Goal: Task Accomplishment & Management: Complete application form

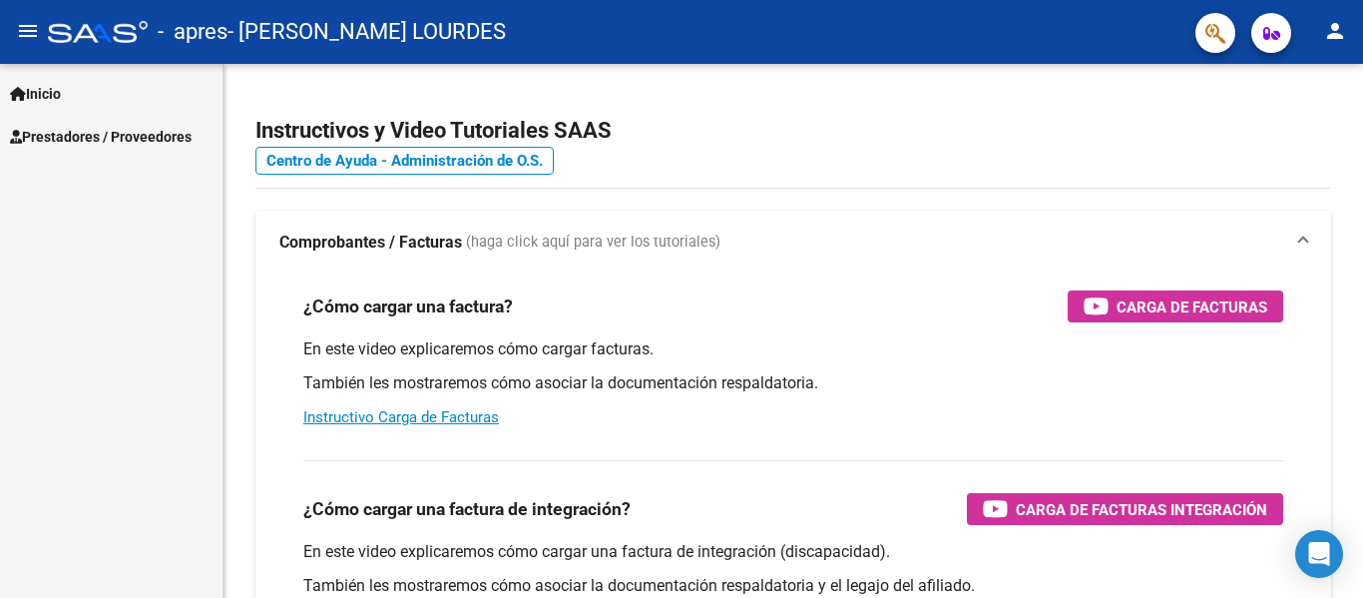
click at [111, 133] on span "Prestadores / Proveedores" at bounding box center [101, 137] width 182 height 22
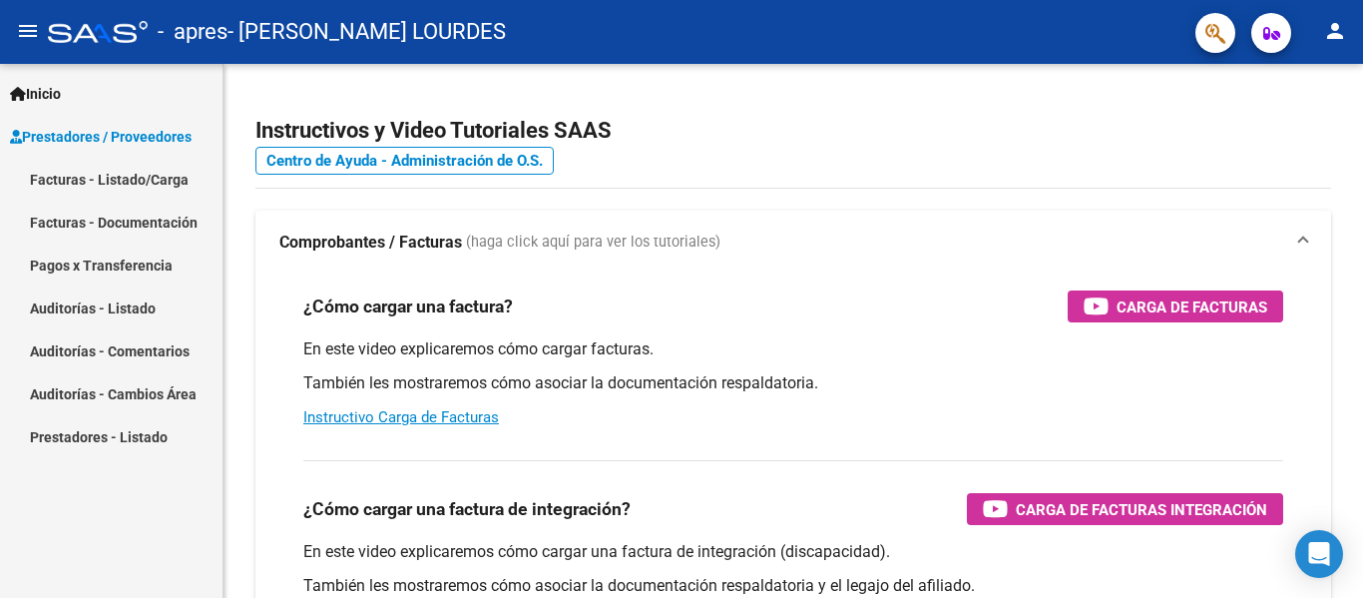
click at [141, 227] on link "Facturas - Documentación" at bounding box center [111, 222] width 223 height 43
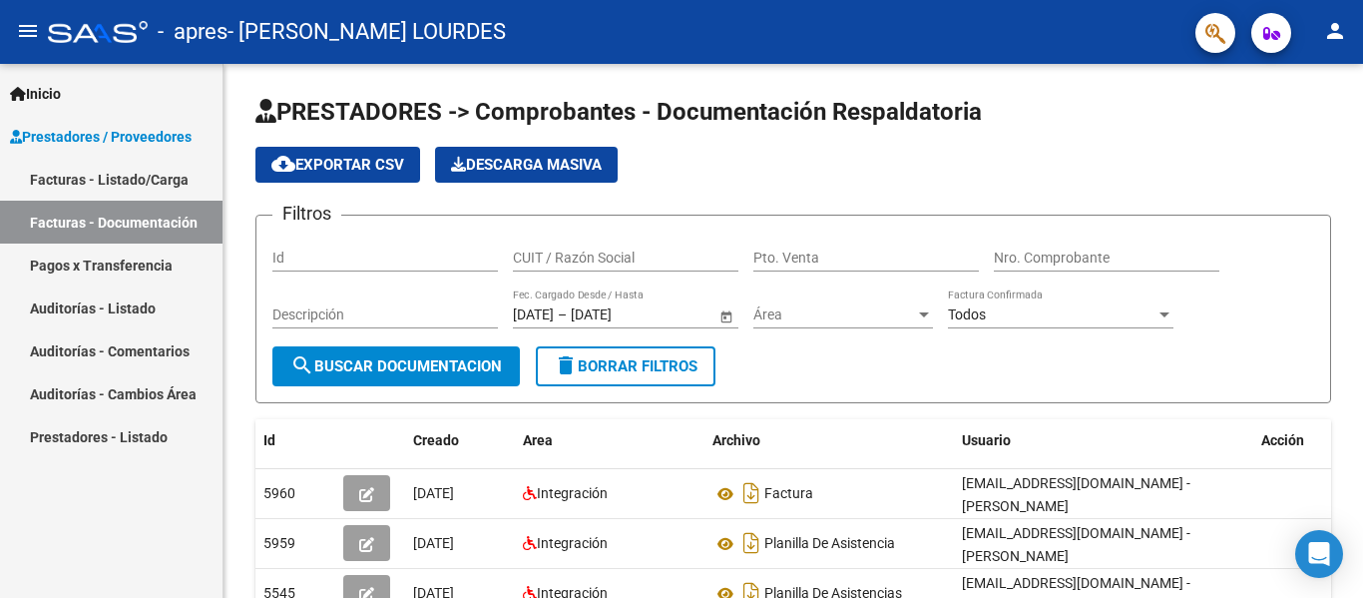
click at [138, 182] on link "Facturas - Listado/Carga" at bounding box center [111, 179] width 223 height 43
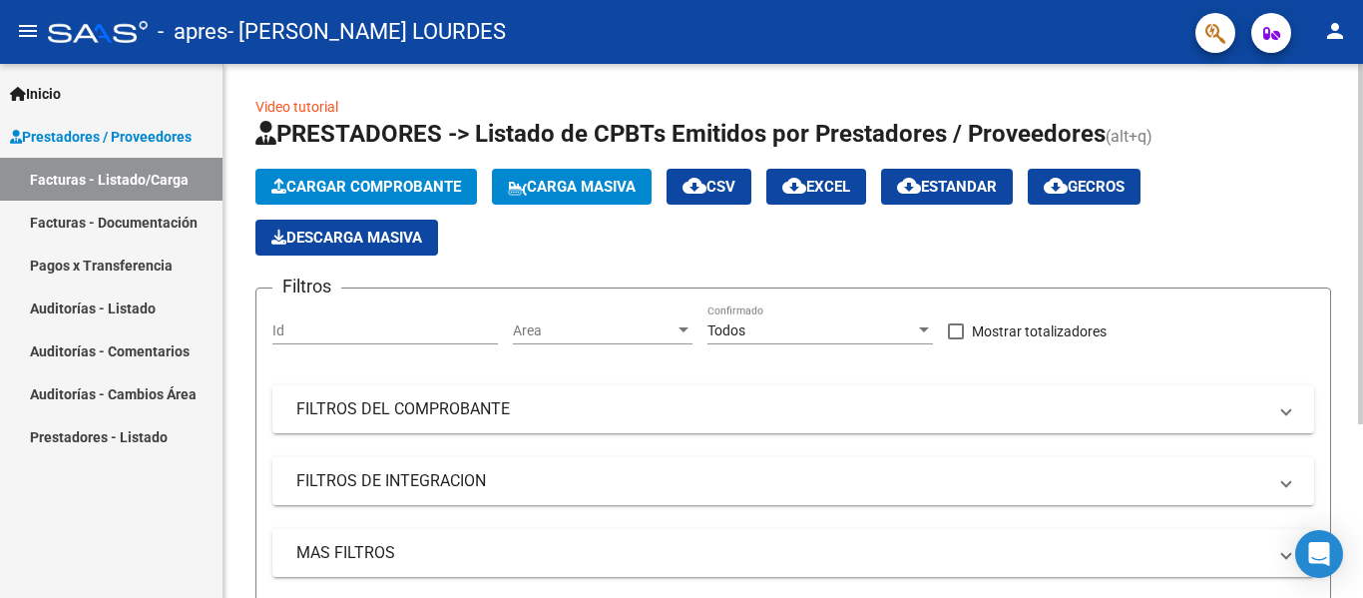
click at [361, 173] on button "Cargar Comprobante" at bounding box center [366, 187] width 222 height 36
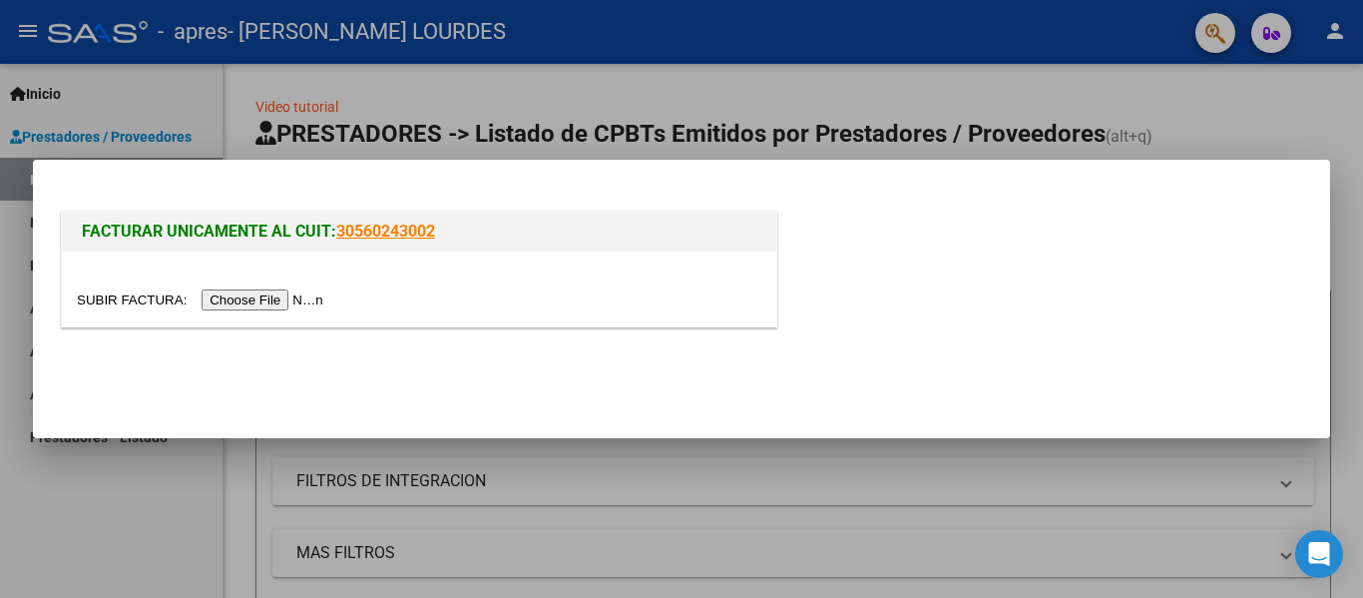
click at [305, 299] on input "file" at bounding box center [203, 299] width 252 height 21
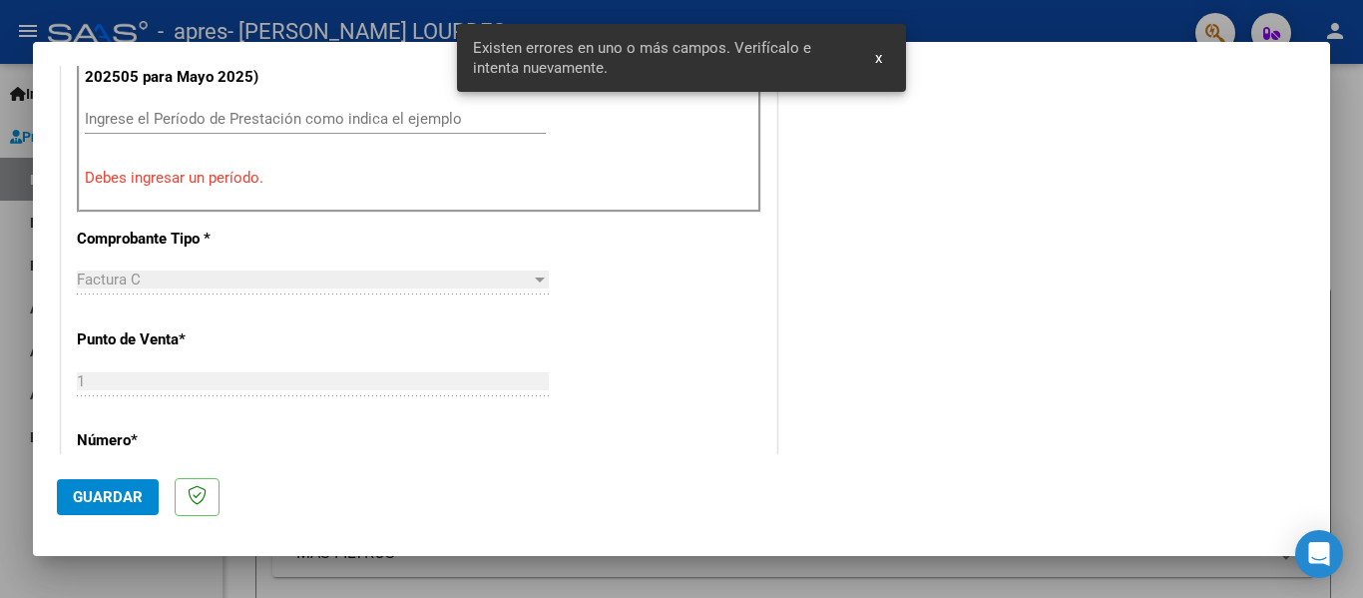
scroll to position [563, 0]
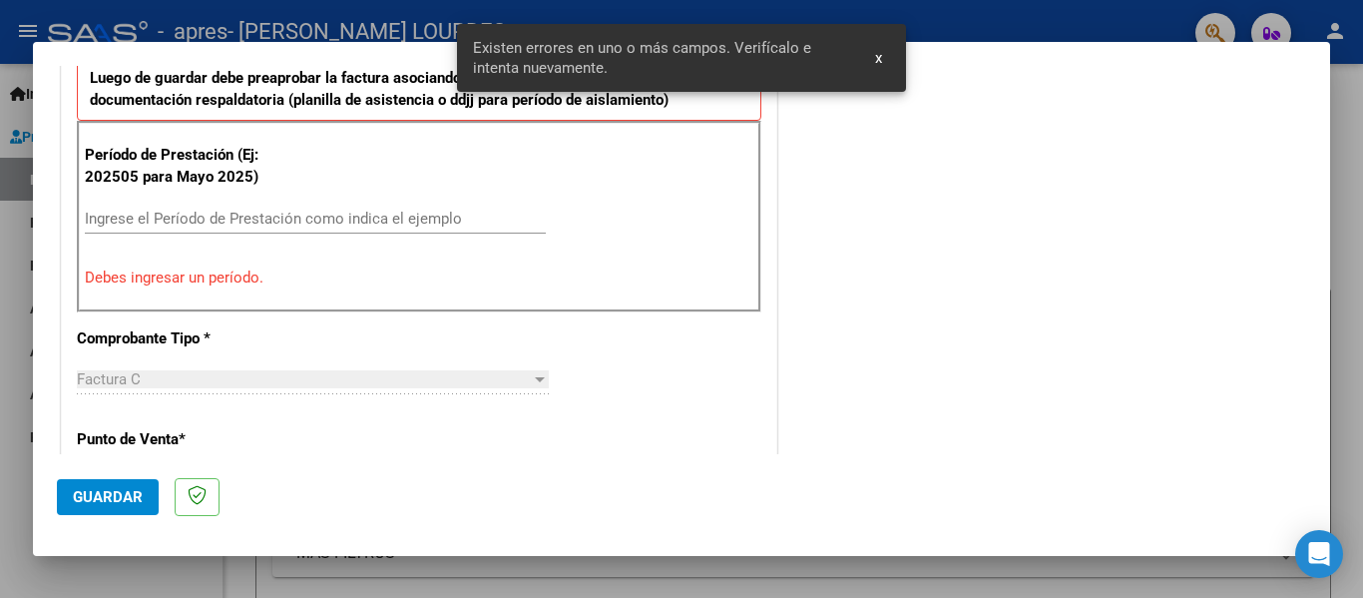
click at [201, 212] on input "Ingrese el Período de Prestación como indica el ejemplo" at bounding box center [315, 219] width 461 height 18
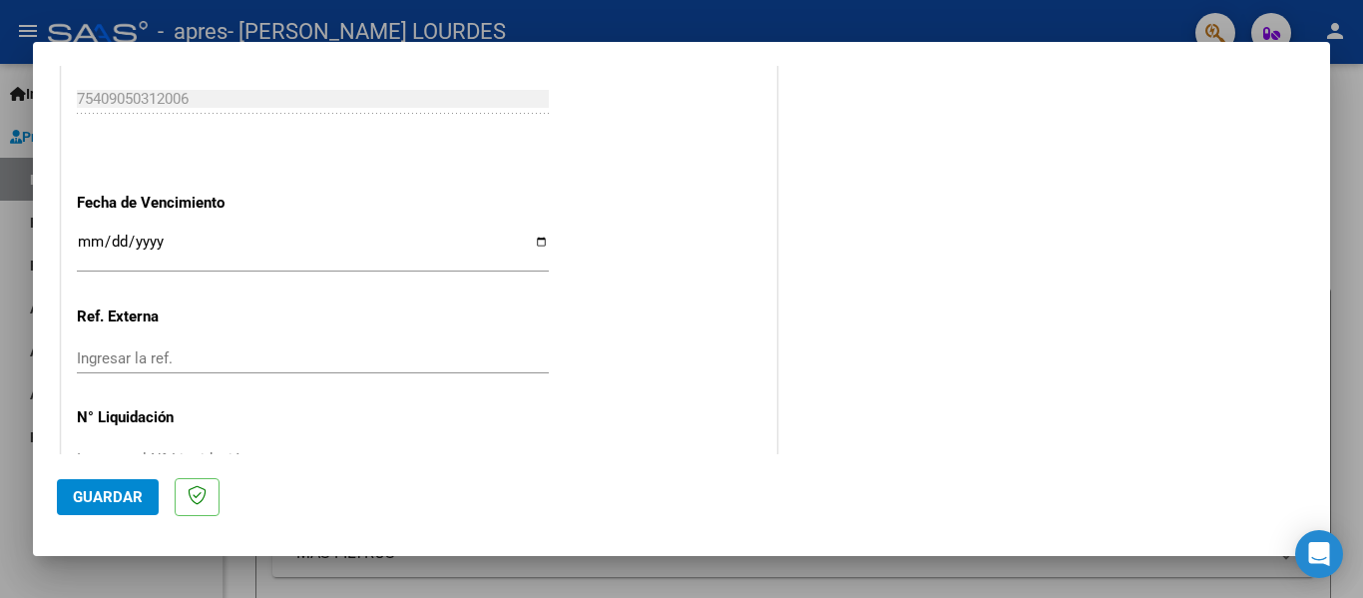
scroll to position [1361, 0]
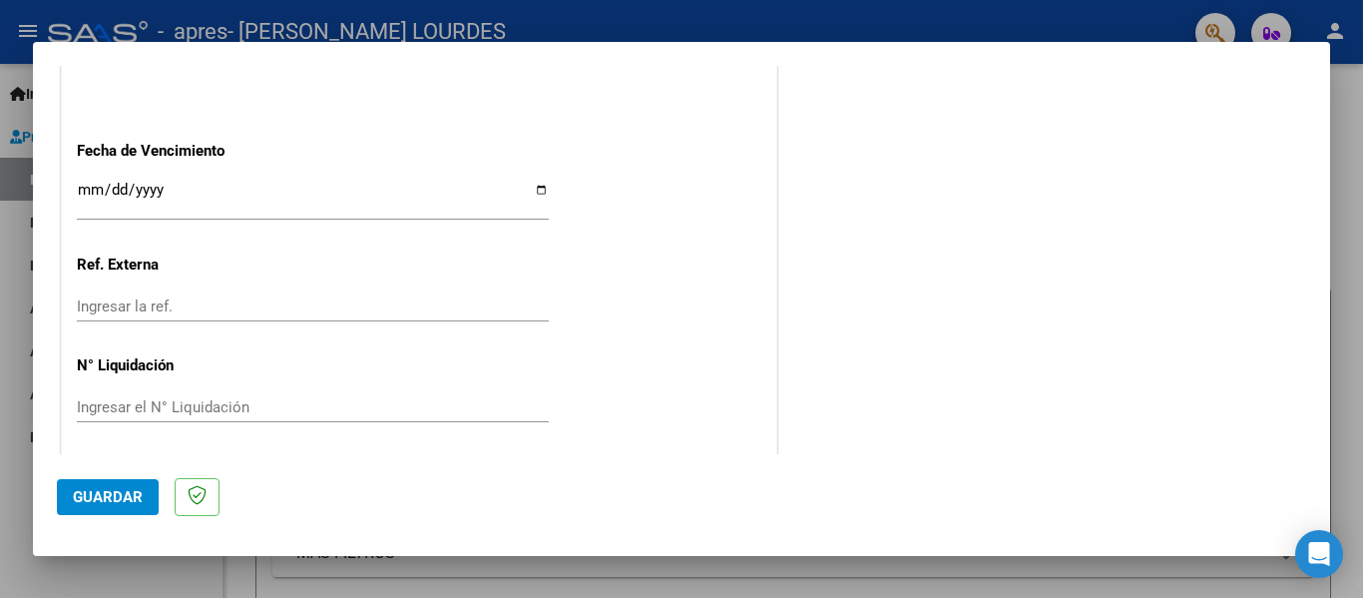
type input "202509"
click at [89, 190] on input "Ingresar la fecha" at bounding box center [313, 198] width 472 height 32
type input "0025-10-17"
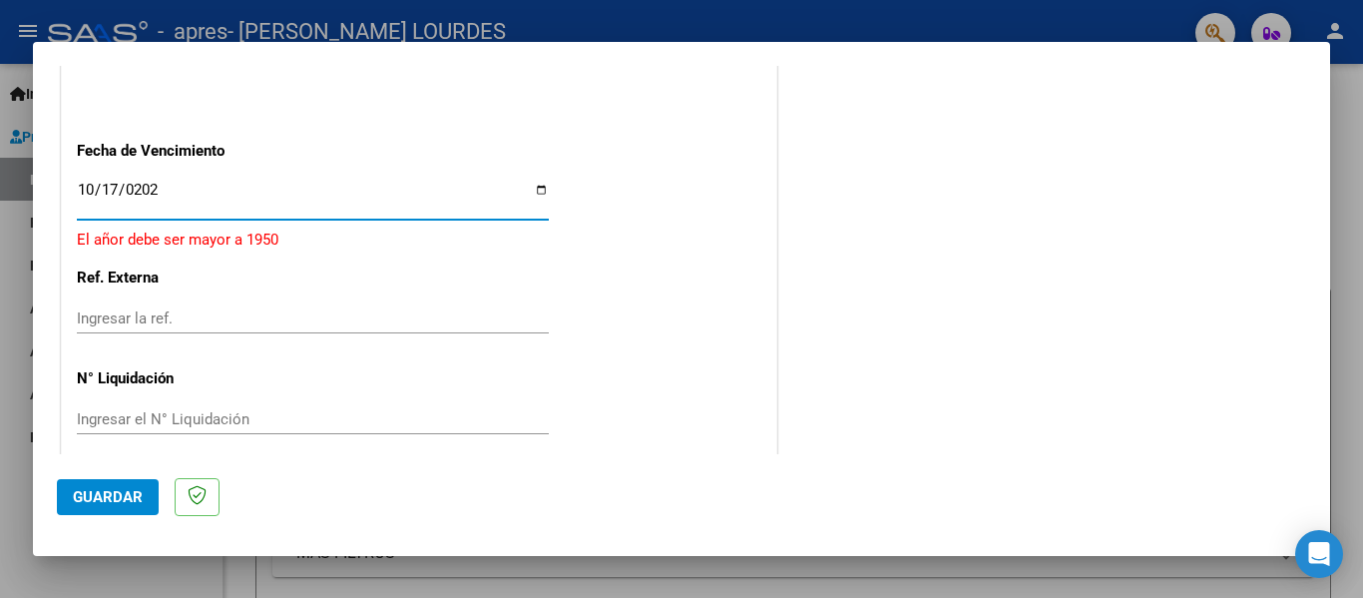
type input "[DATE]"
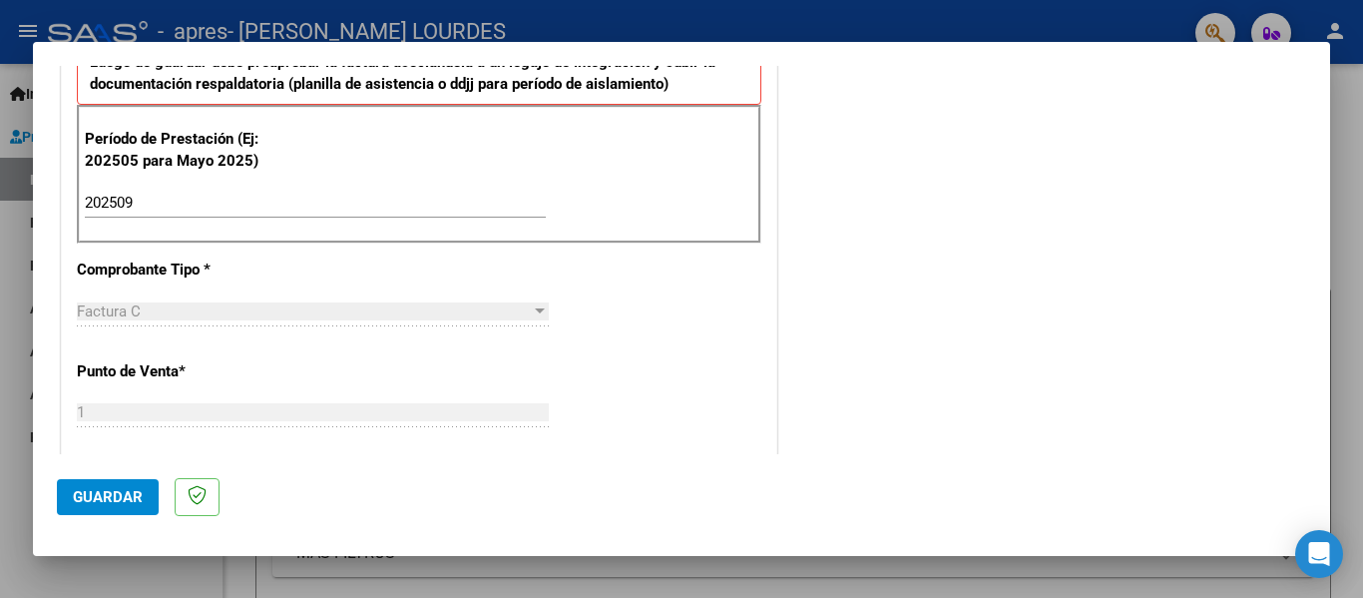
scroll to position [599, 0]
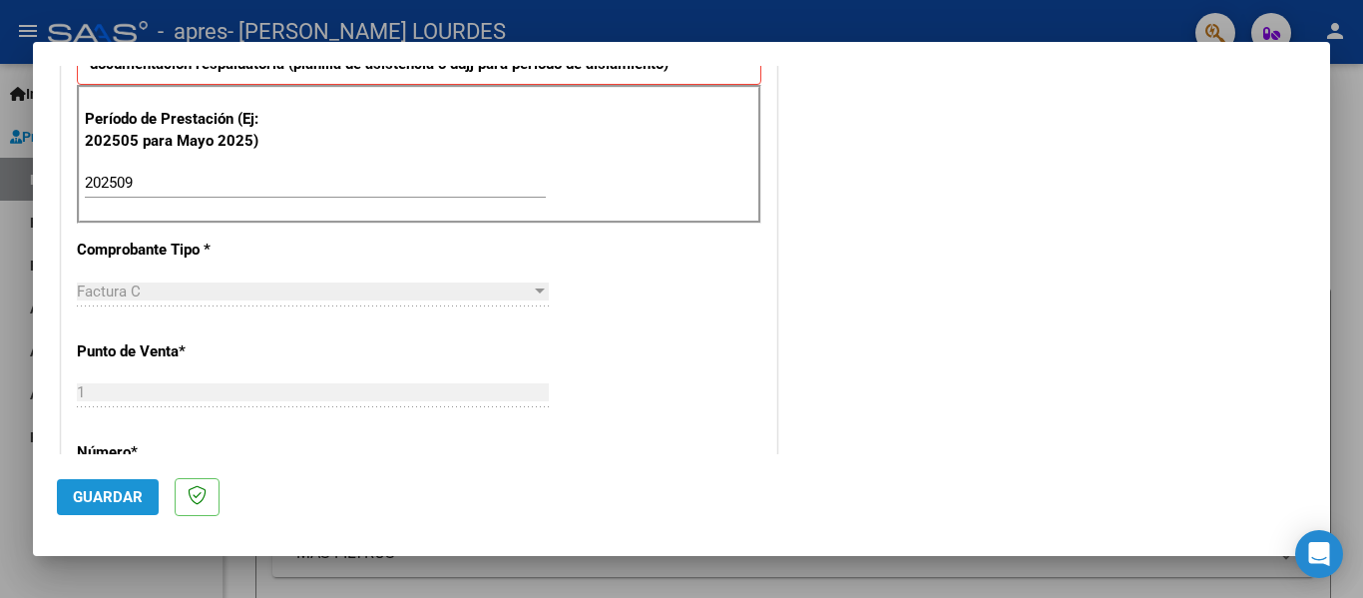
click at [90, 495] on span "Guardar" at bounding box center [108, 497] width 70 height 18
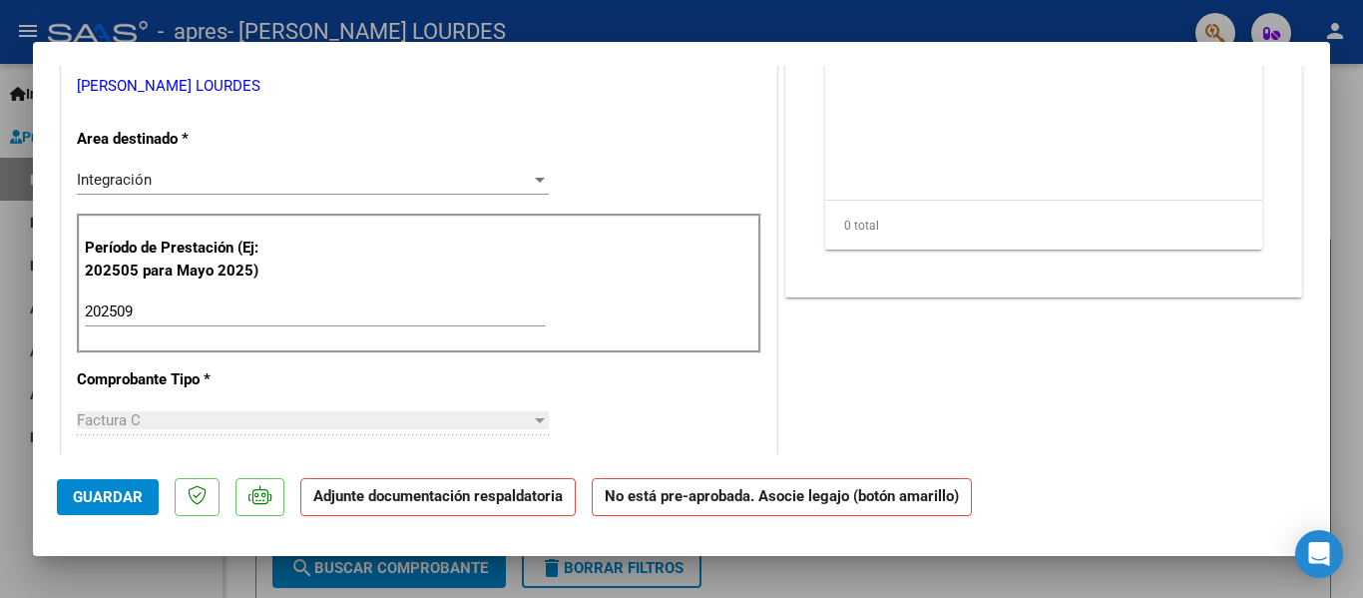
scroll to position [0, 0]
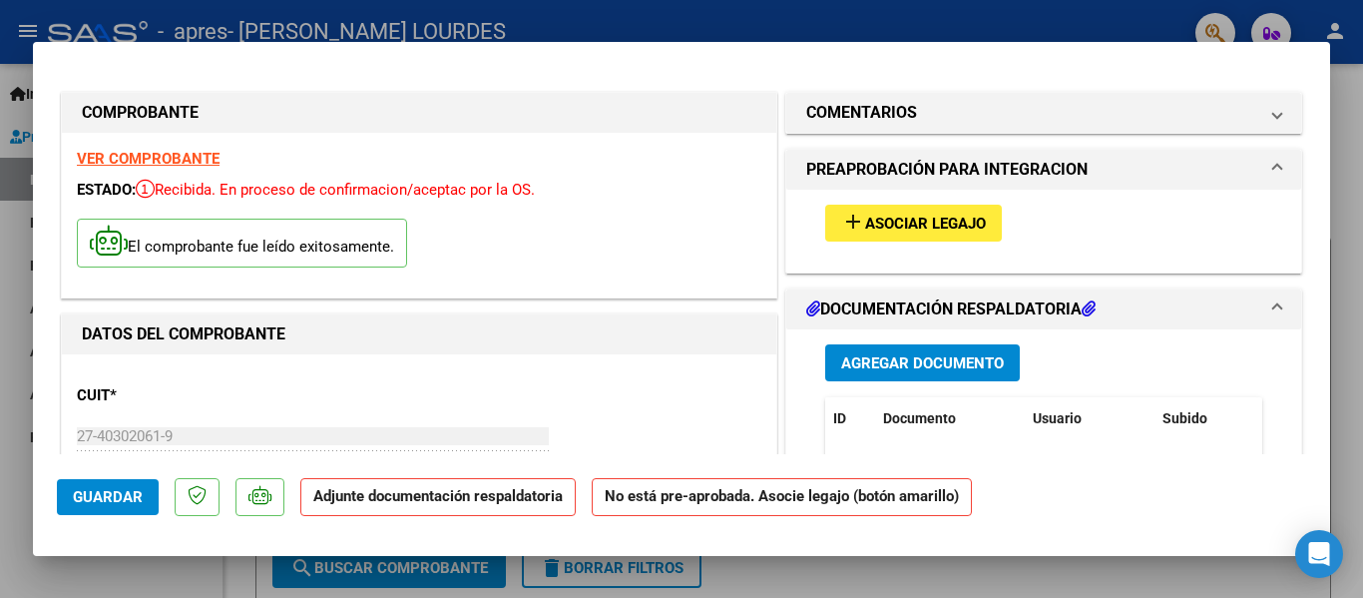
click at [903, 221] on span "Asociar Legajo" at bounding box center [925, 224] width 121 height 18
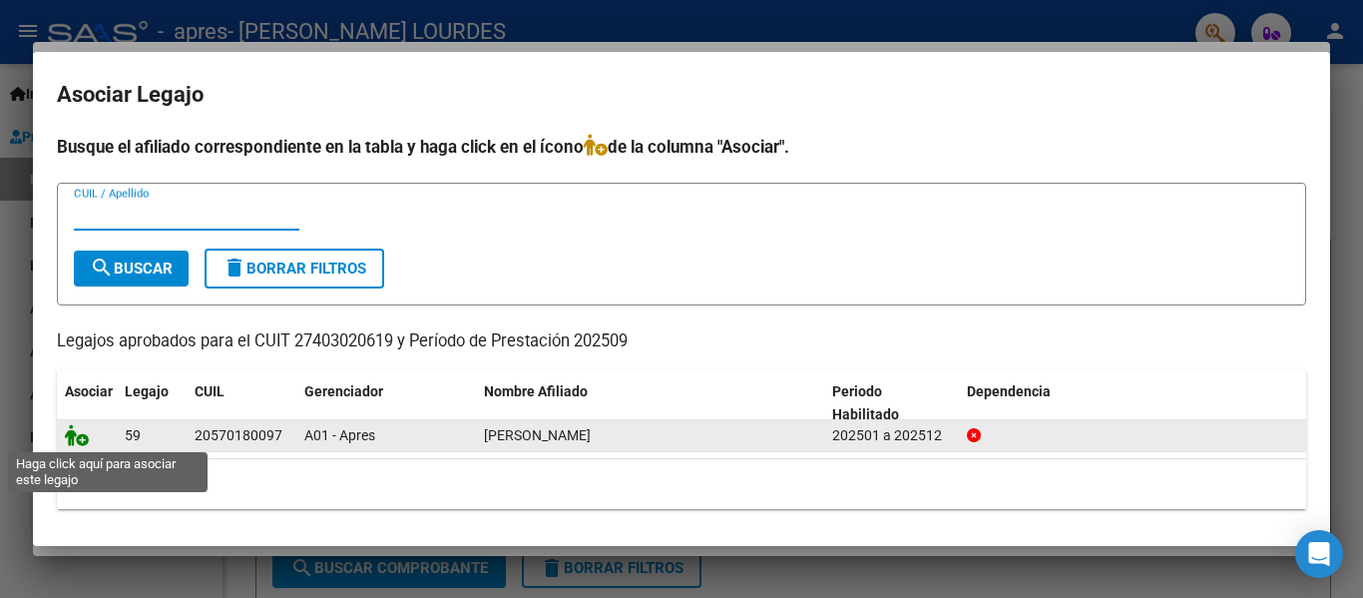
click at [68, 432] on icon at bounding box center [77, 435] width 24 height 22
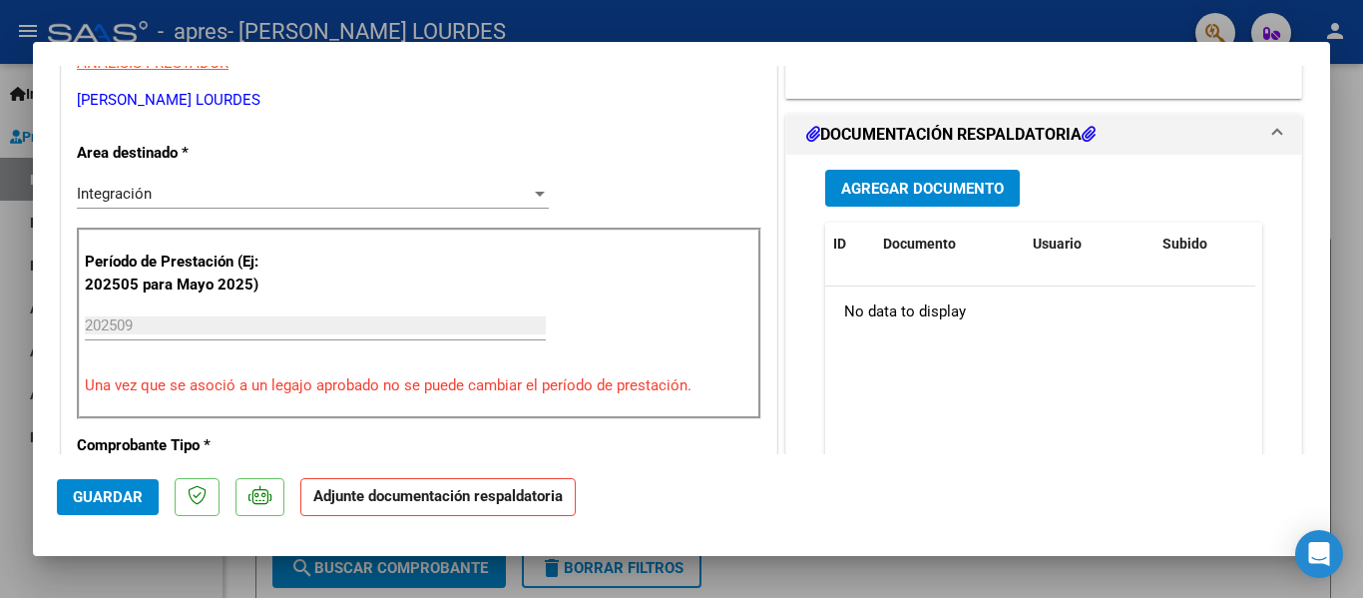
scroll to position [399, 0]
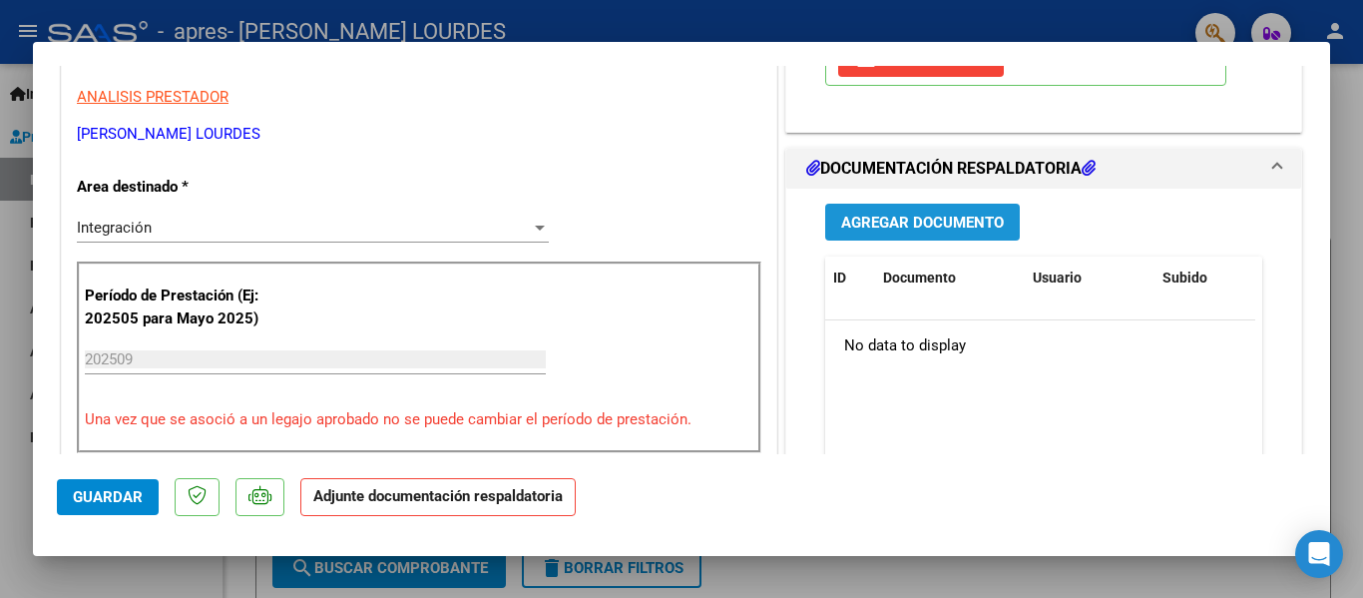
click at [913, 221] on span "Agregar Documento" at bounding box center [922, 223] width 163 height 18
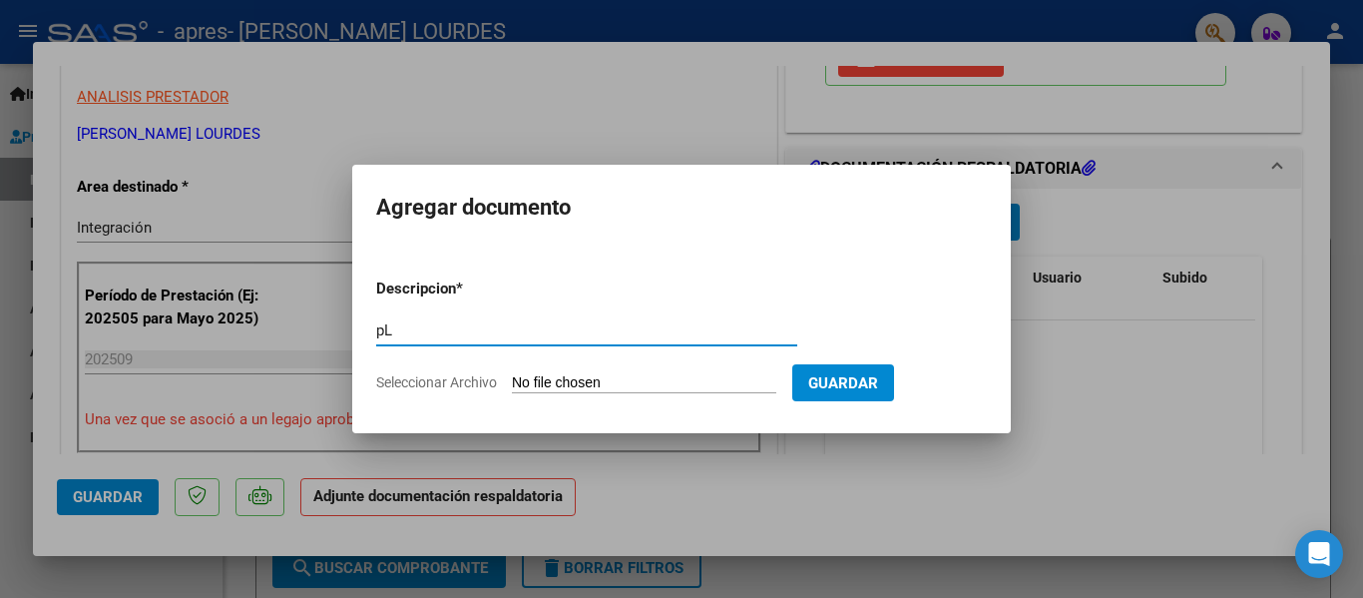
type input "p"
type input "Planilla de asistencia septiembre"
click at [668, 385] on input "Seleccionar Archivo" at bounding box center [644, 383] width 264 height 19
type input "C:\fakepath\septiembre faustino.pdf"
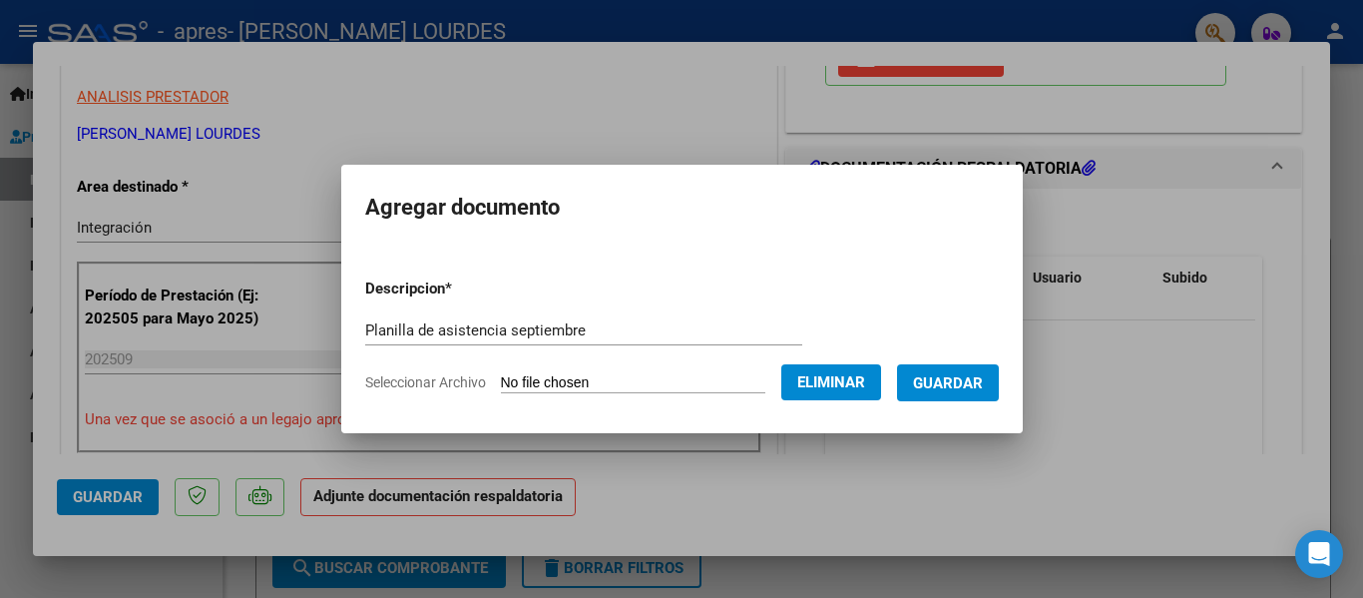
click at [946, 377] on span "Guardar" at bounding box center [948, 383] width 70 height 18
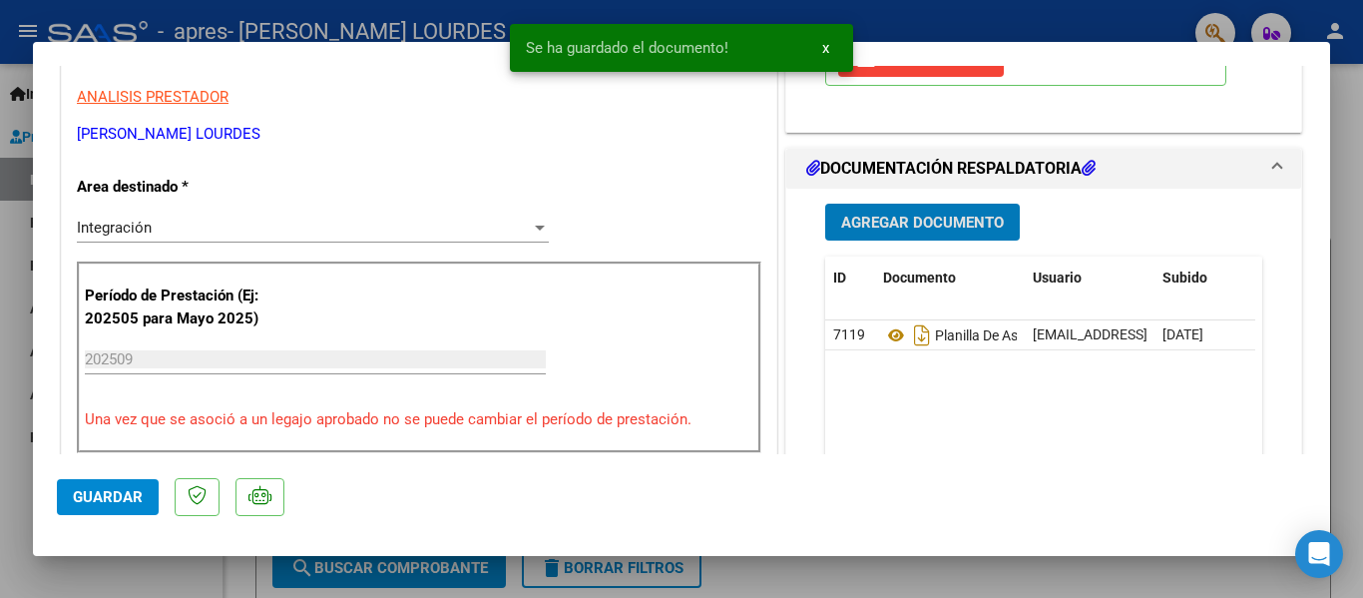
click at [903, 213] on span "Agregar Documento" at bounding box center [922, 222] width 163 height 18
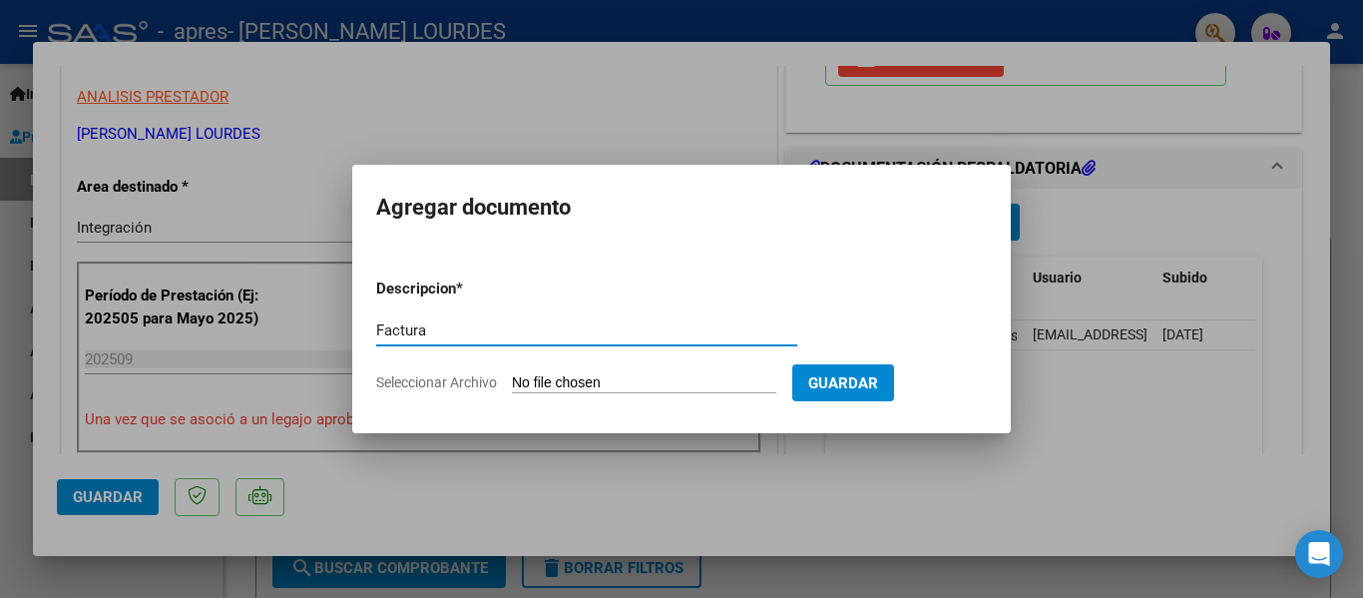
type input "Factura"
click at [539, 383] on input "Seleccionar Archivo" at bounding box center [644, 383] width 264 height 19
type input "C:\fakepath\27403020619_011_00001_00000537.pdf"
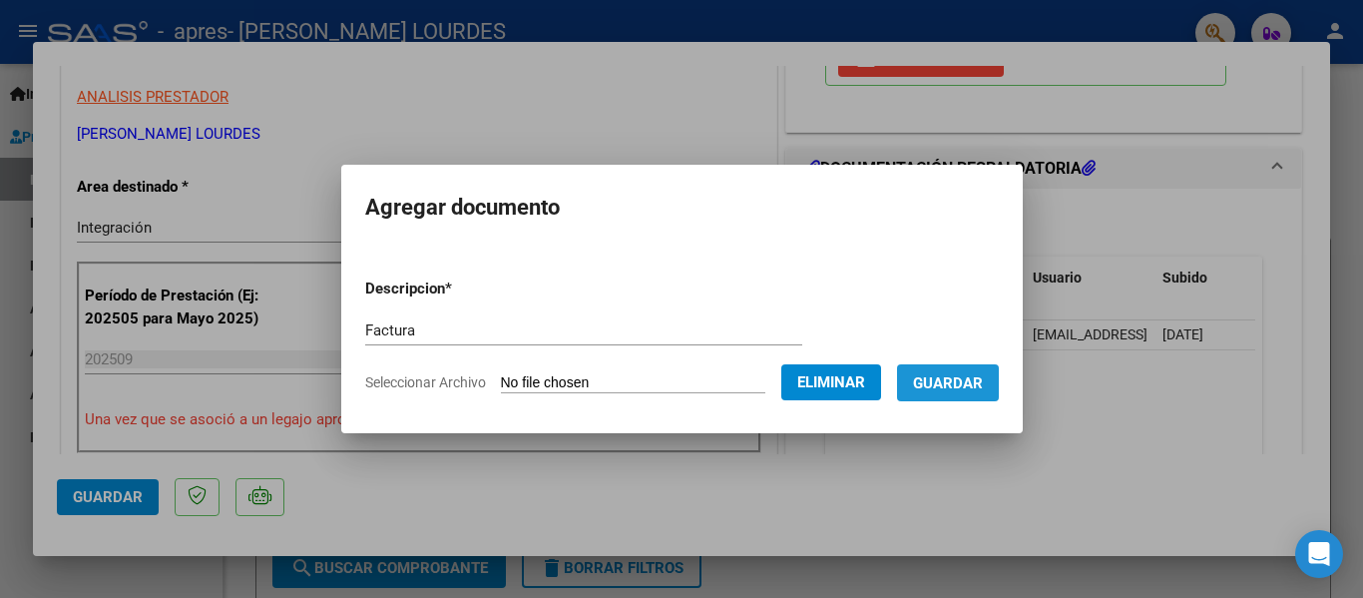
click at [983, 378] on span "Guardar" at bounding box center [948, 383] width 70 height 18
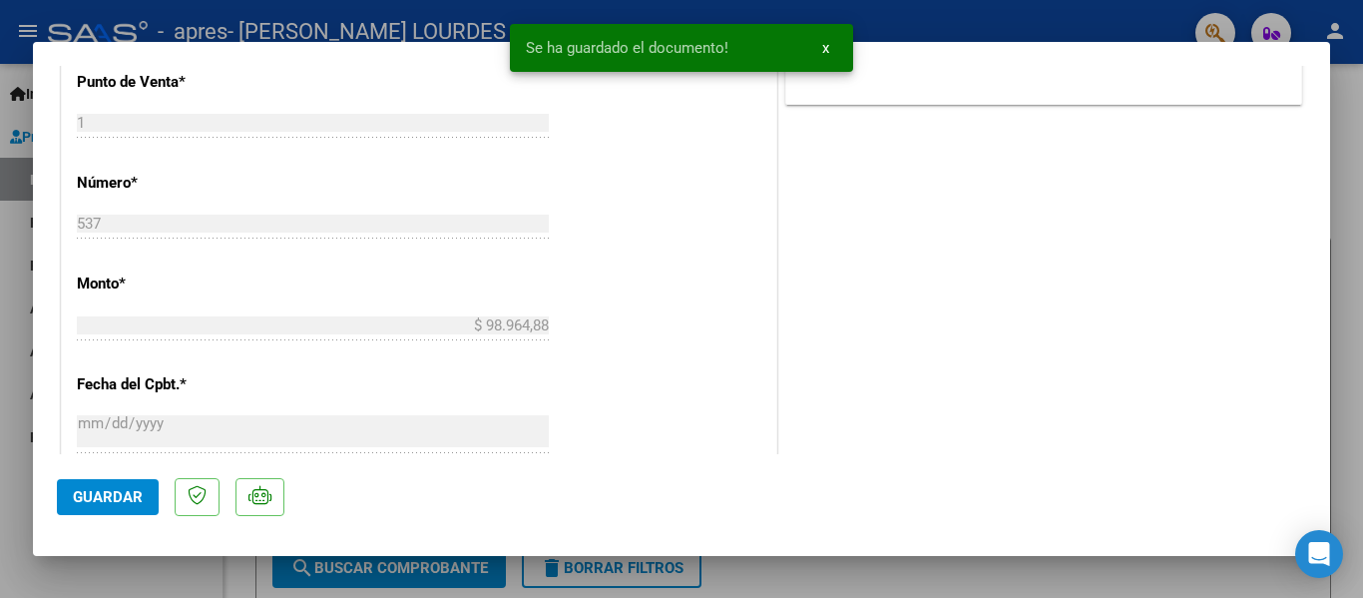
scroll to position [1398, 0]
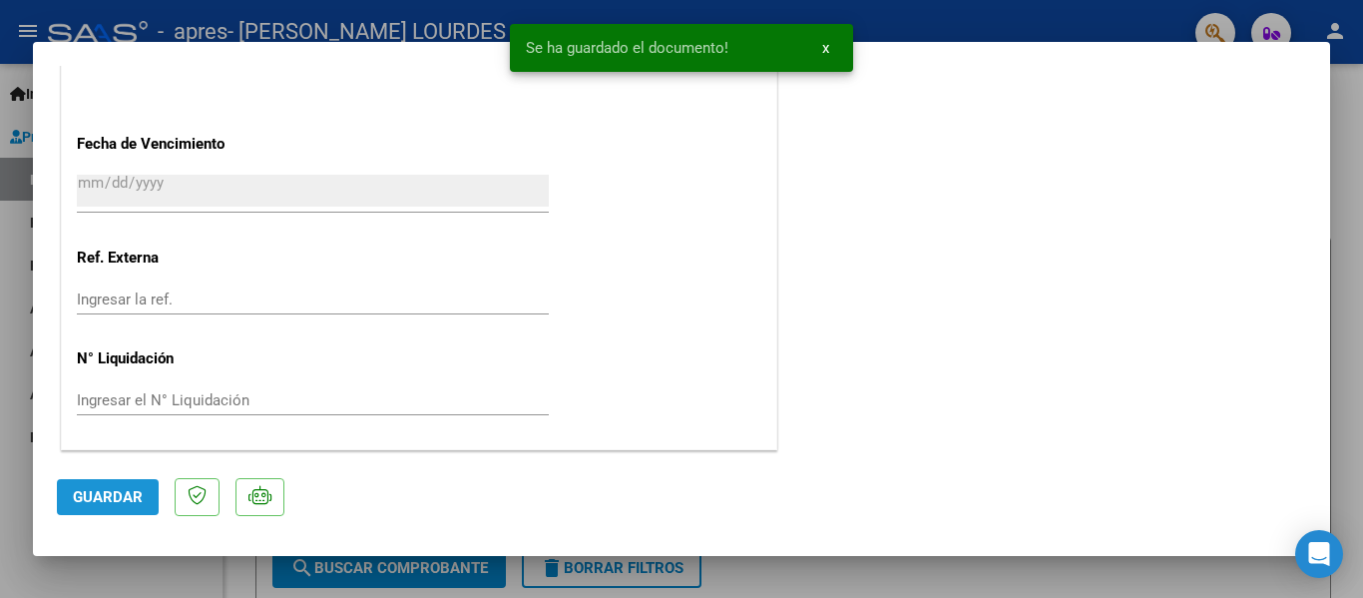
click at [110, 496] on span "Guardar" at bounding box center [108, 497] width 70 height 18
click at [111, 498] on span "Guardar" at bounding box center [108, 497] width 70 height 18
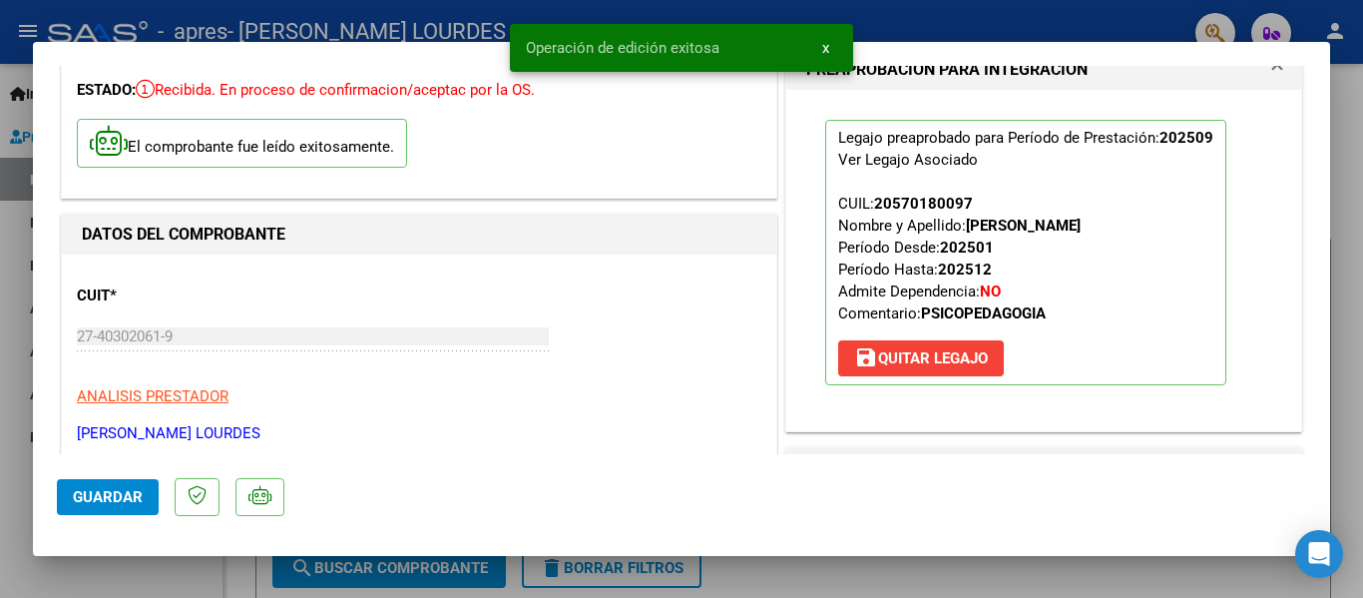
scroll to position [0, 0]
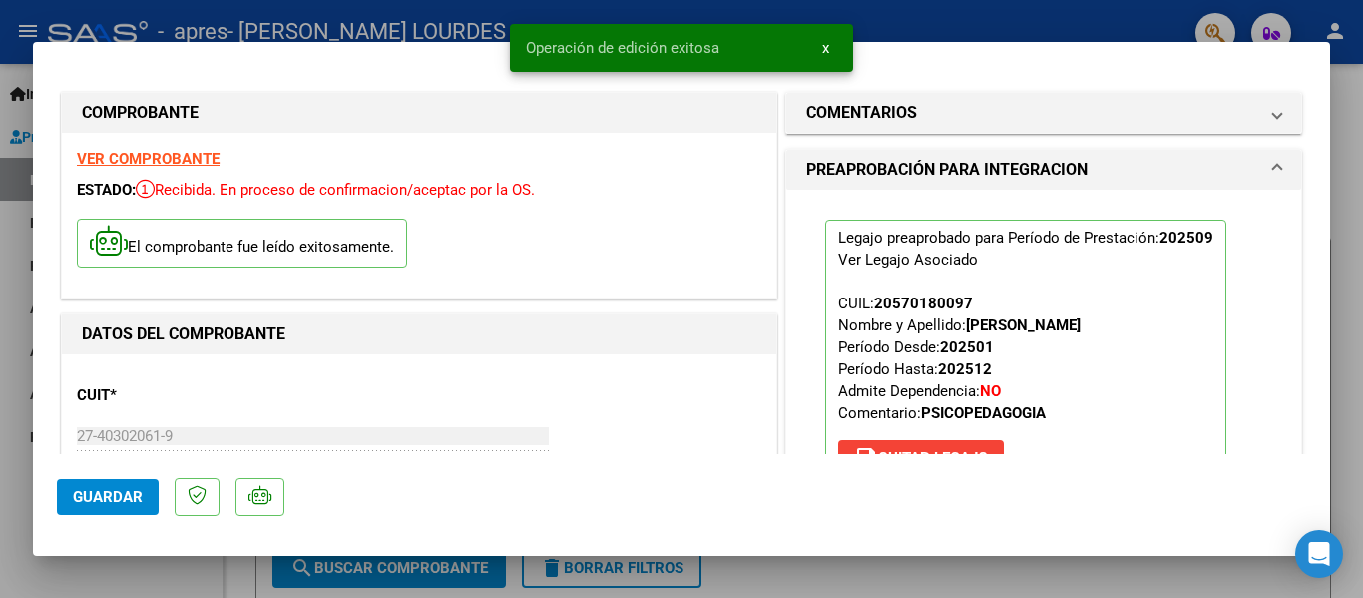
click at [990, 24] on div at bounding box center [681, 299] width 1363 height 598
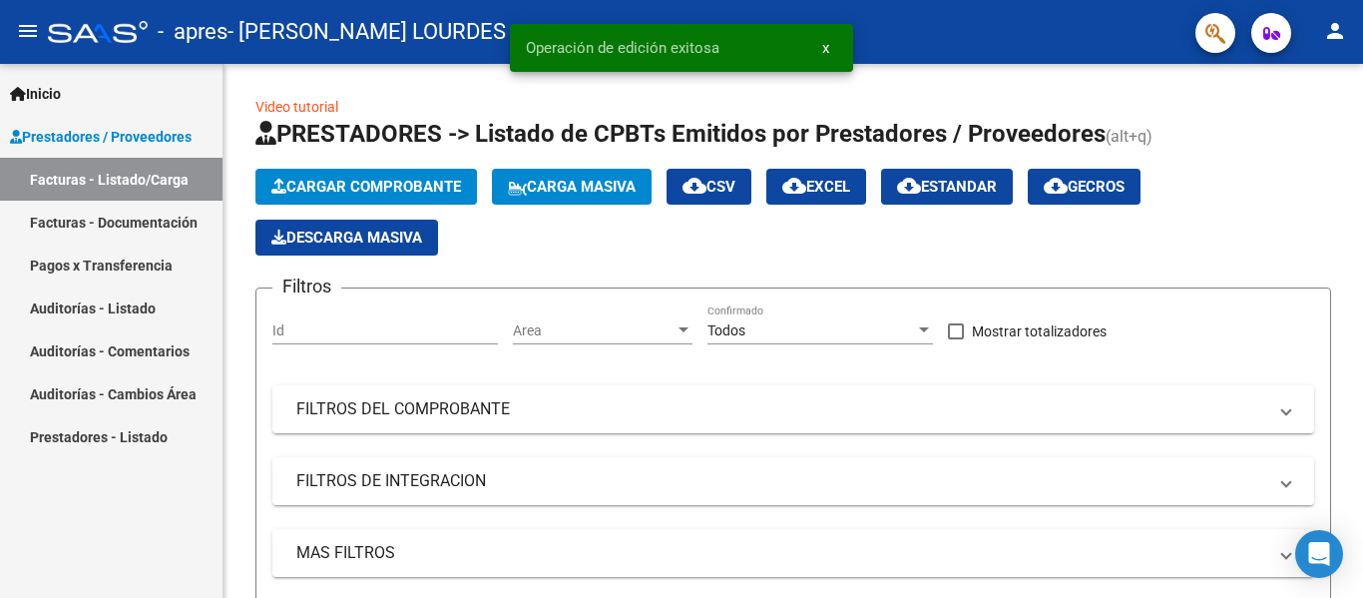
click at [147, 220] on link "Facturas - Documentación" at bounding box center [111, 222] width 223 height 43
